Goal: Information Seeking & Learning: Learn about a topic

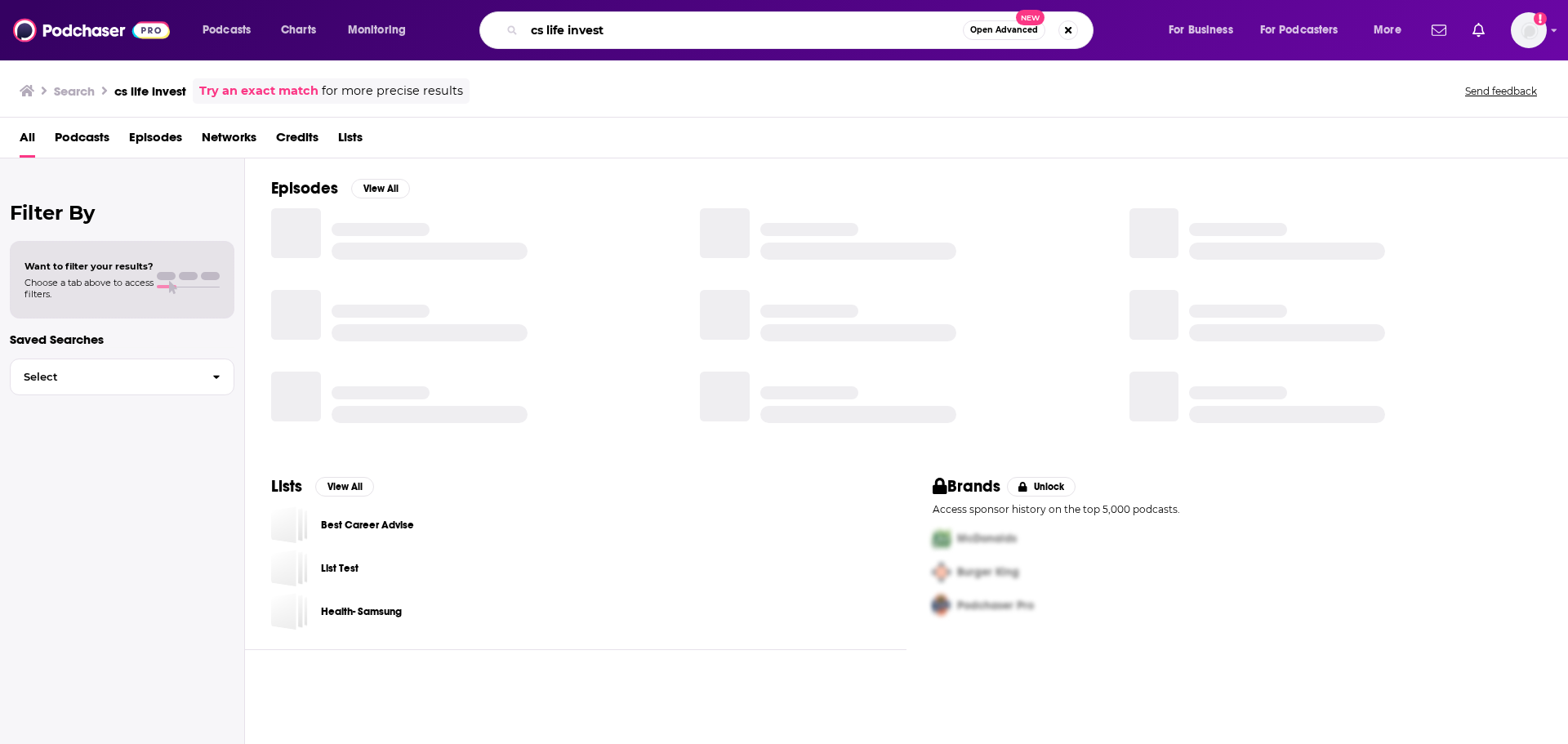
drag, startPoint x: 606, startPoint y: 29, endPoint x: 385, endPoint y: 45, distance: 221.6
click at [385, 45] on div "Podcasts Charts Monitoring cs life invest Open Advanced New For Business For Po…" at bounding box center [804, 30] width 1226 height 37
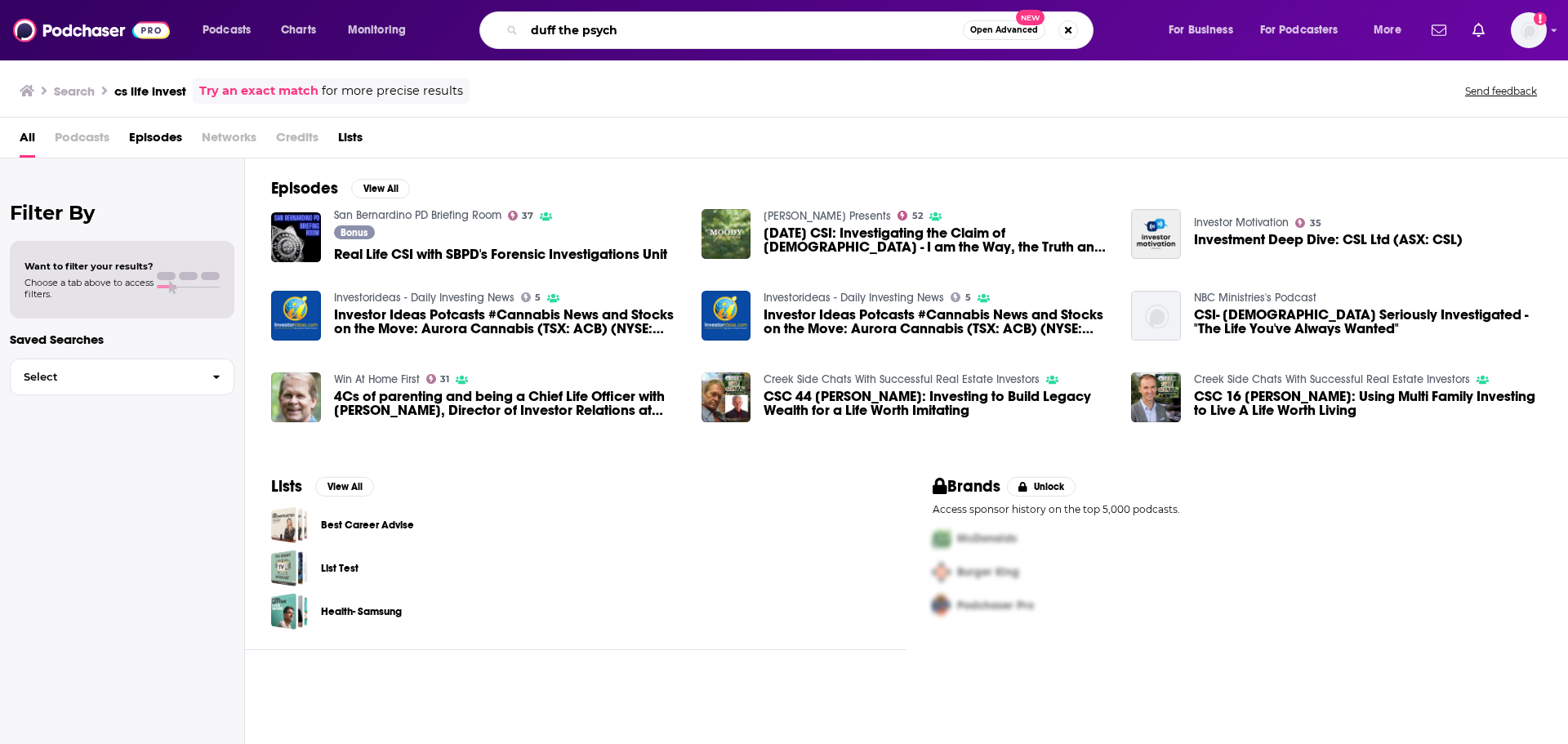
type input "duff the psych"
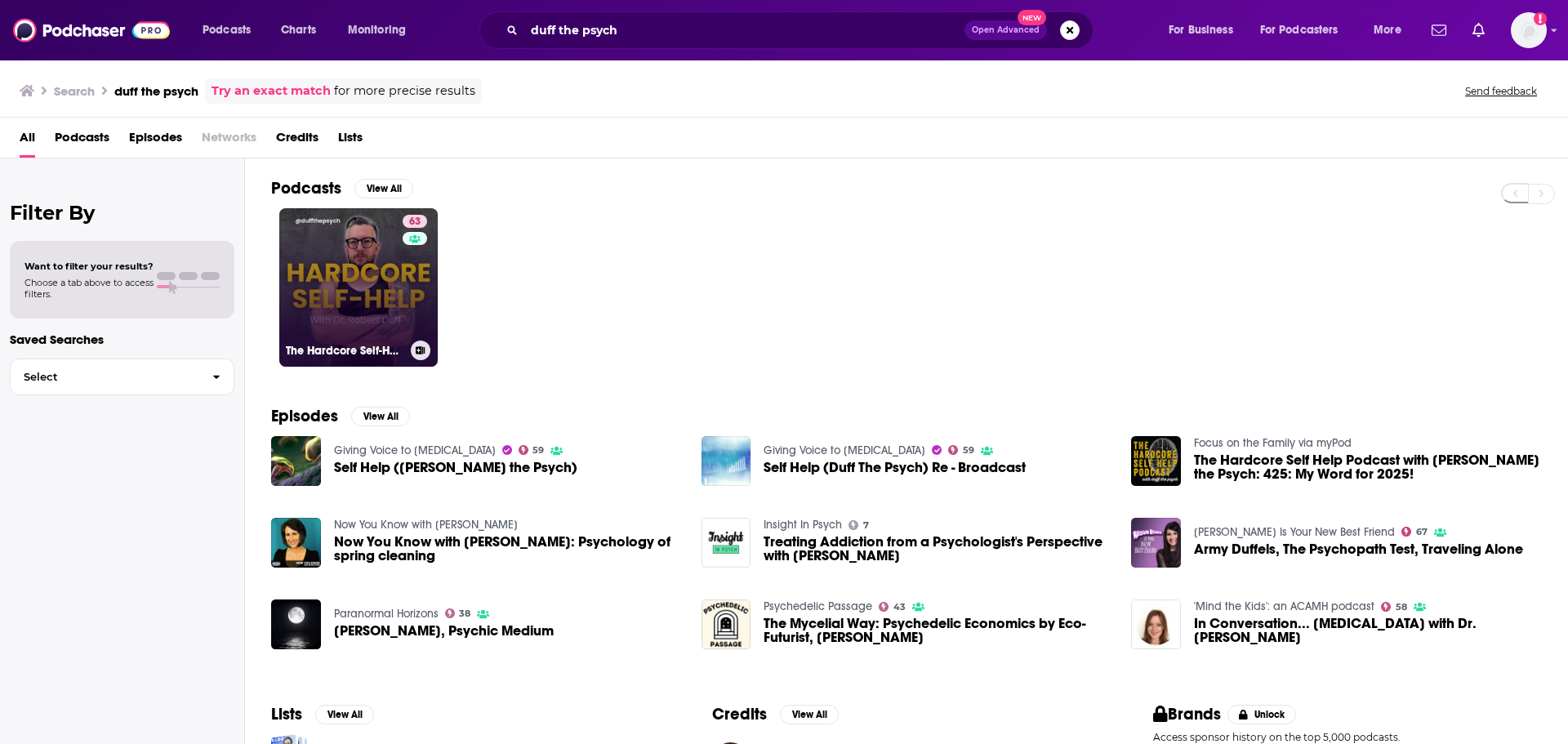
click at [397, 348] on h3 "The Hardcore Self-Help Podcast with [PERSON_NAME] the Psych" at bounding box center [345, 350] width 119 height 14
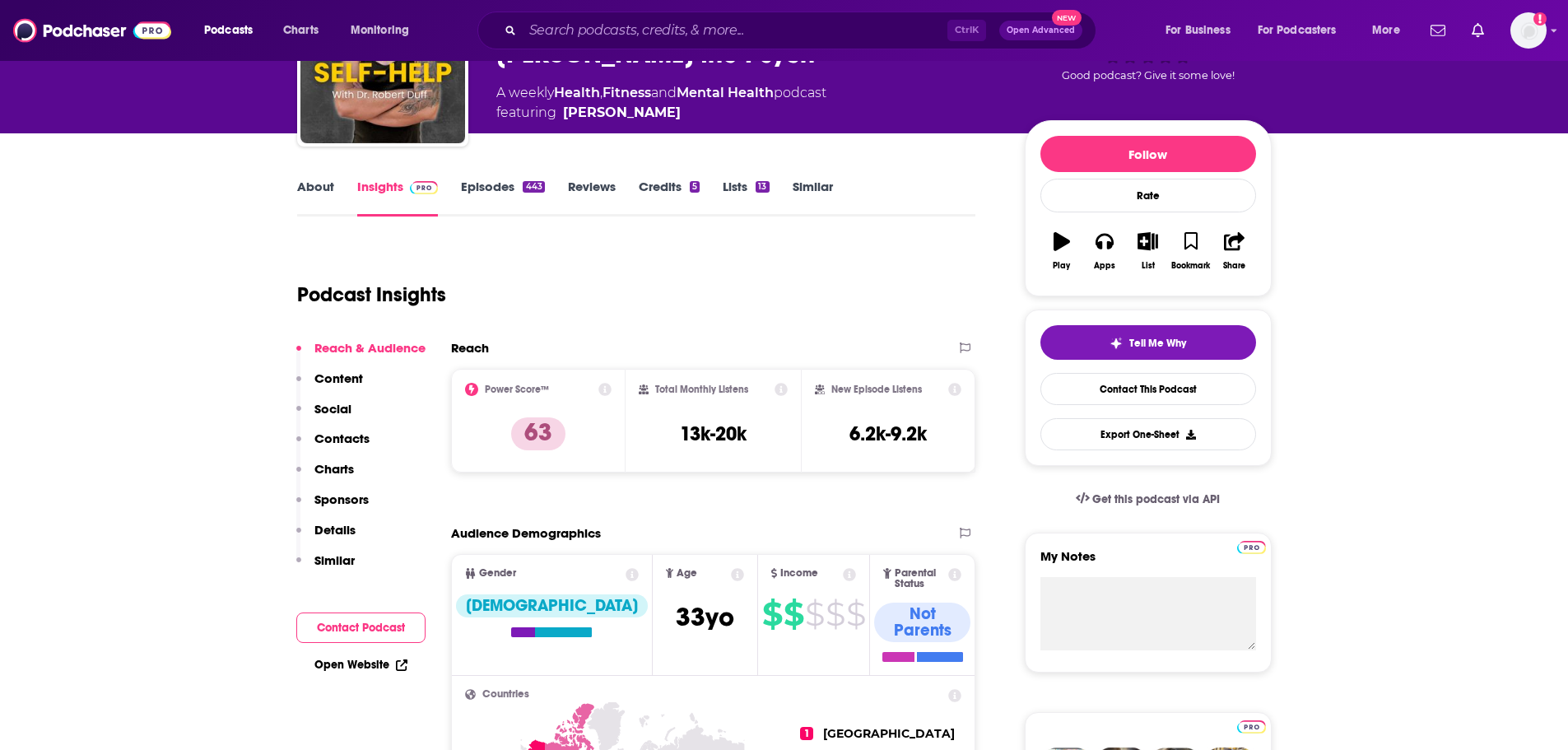
scroll to position [165, 0]
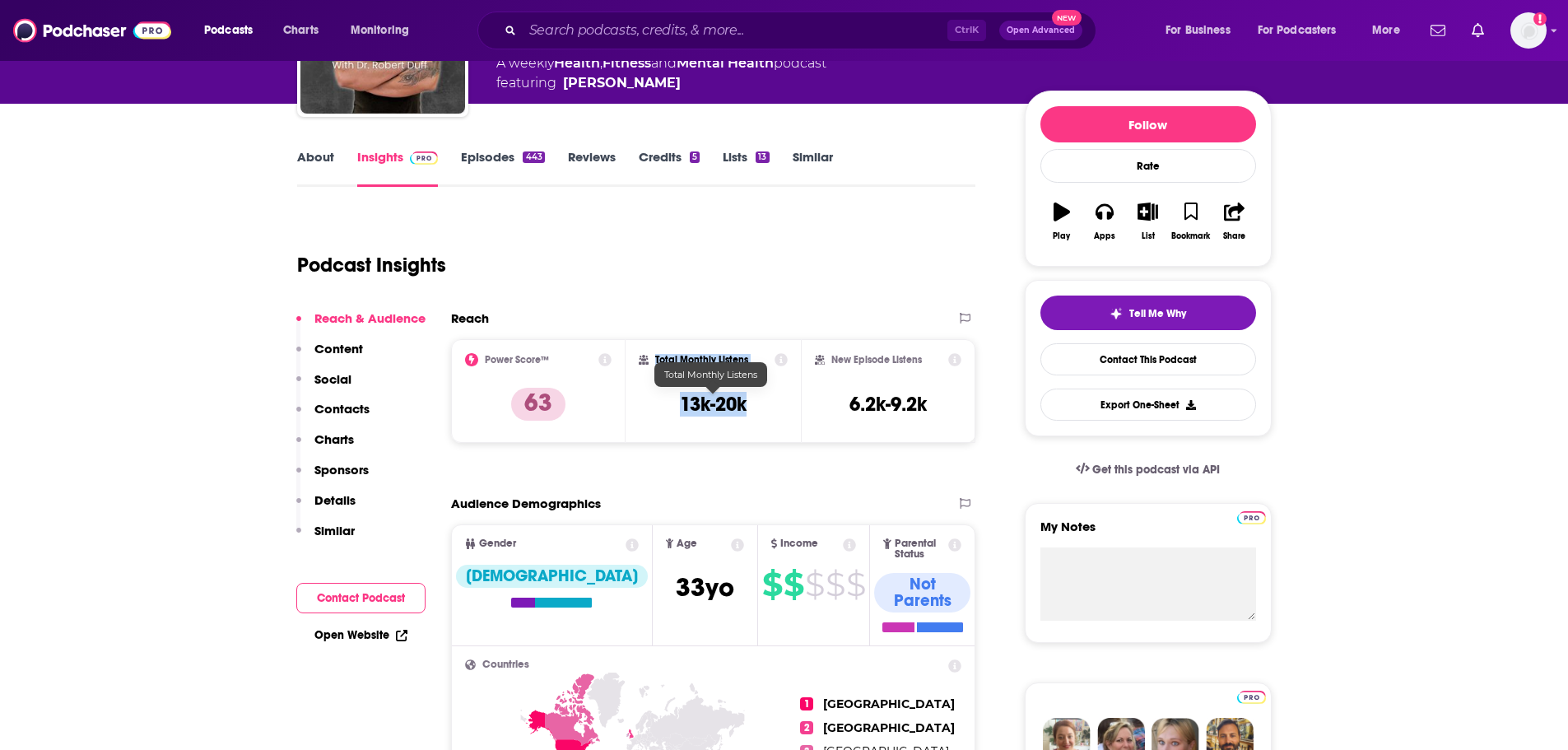
drag, startPoint x: 749, startPoint y: 401, endPoint x: 634, endPoint y: 401, distance: 115.0
click at [634, 401] on div "Total Monthly Listens 13k-20k" at bounding box center [713, 391] width 176 height 104
copy div "Total Monthly Listens 13k-20k"
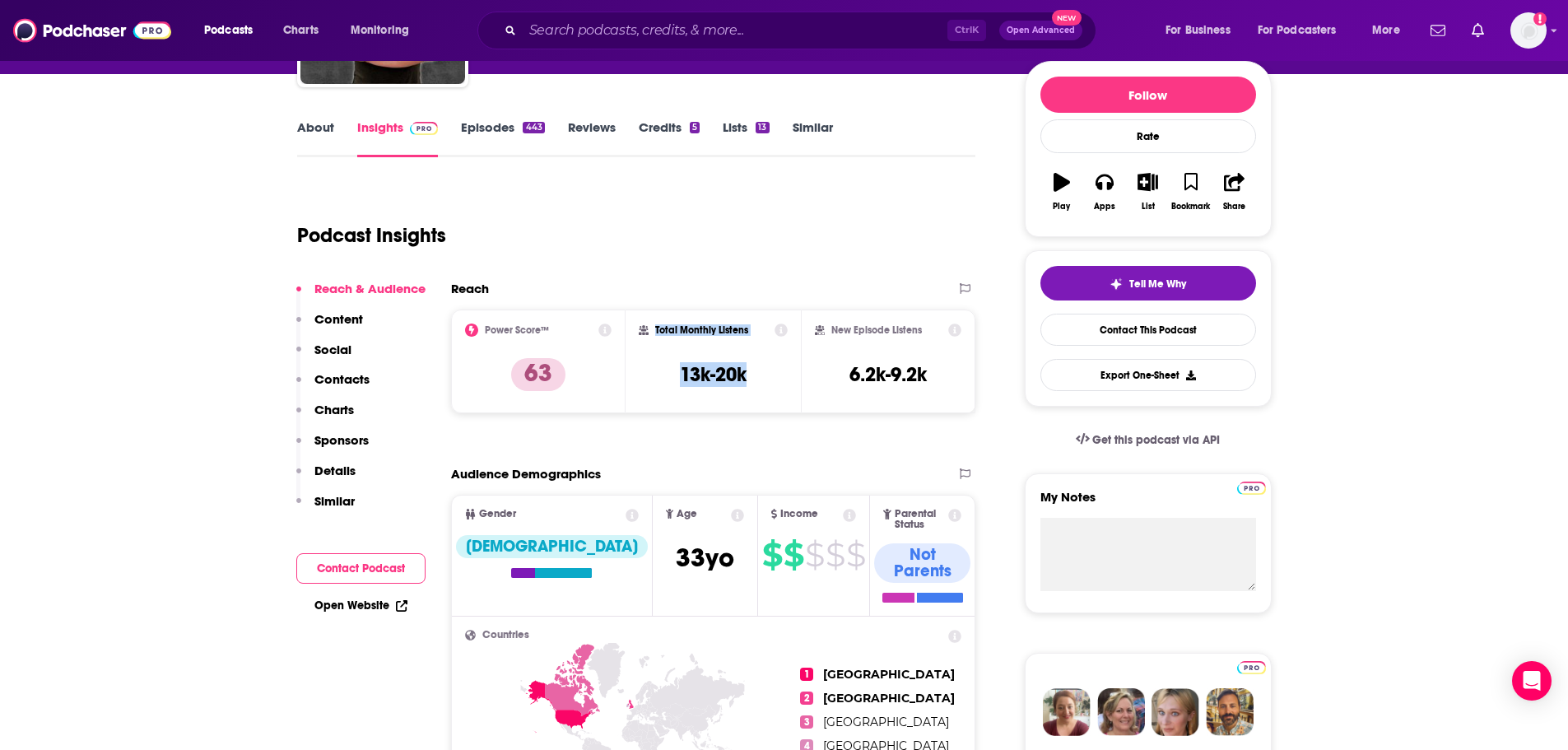
scroll to position [0, 0]
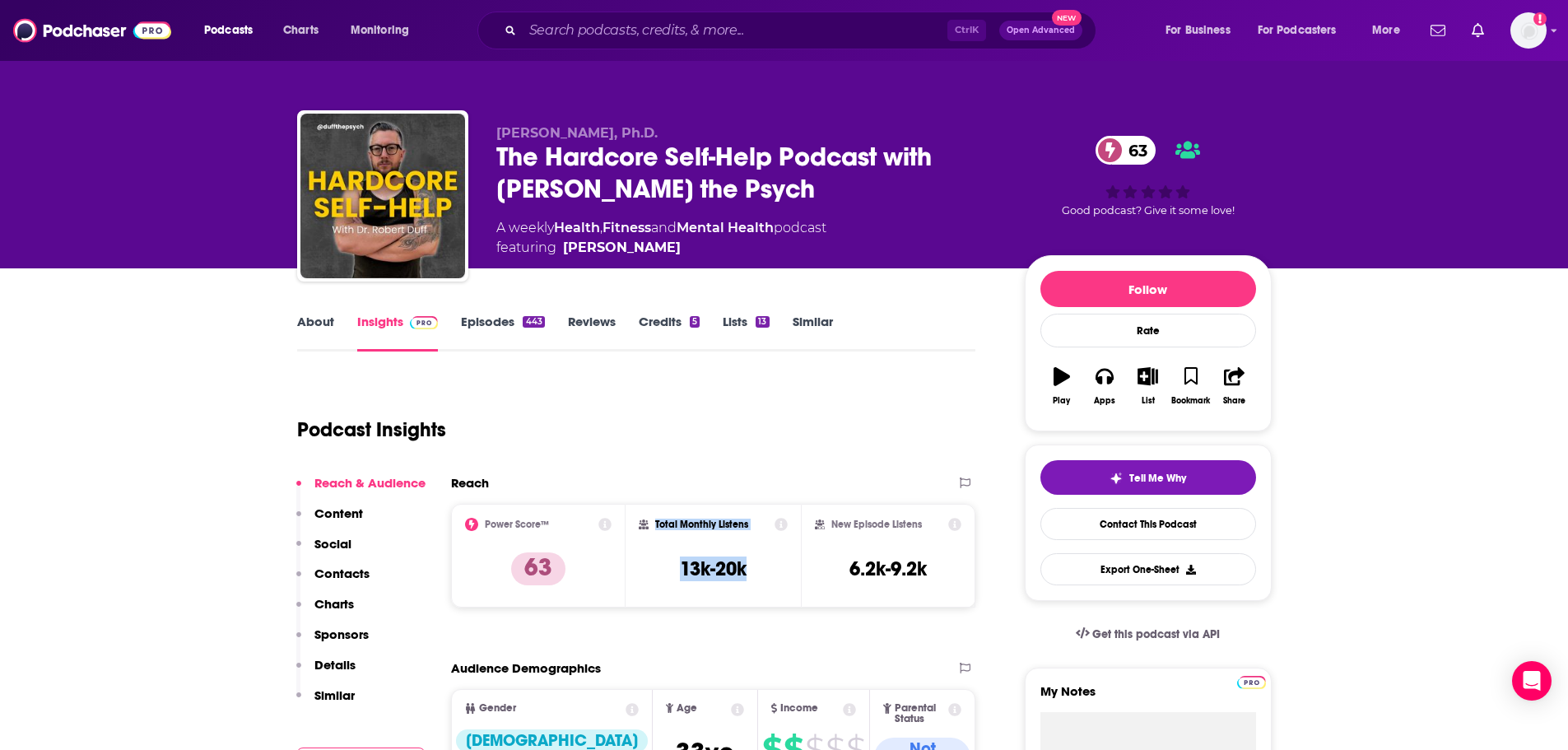
click at [496, 333] on link "Episodes 443" at bounding box center [502, 332] width 83 height 38
